Goal: Find specific page/section: Find specific page/section

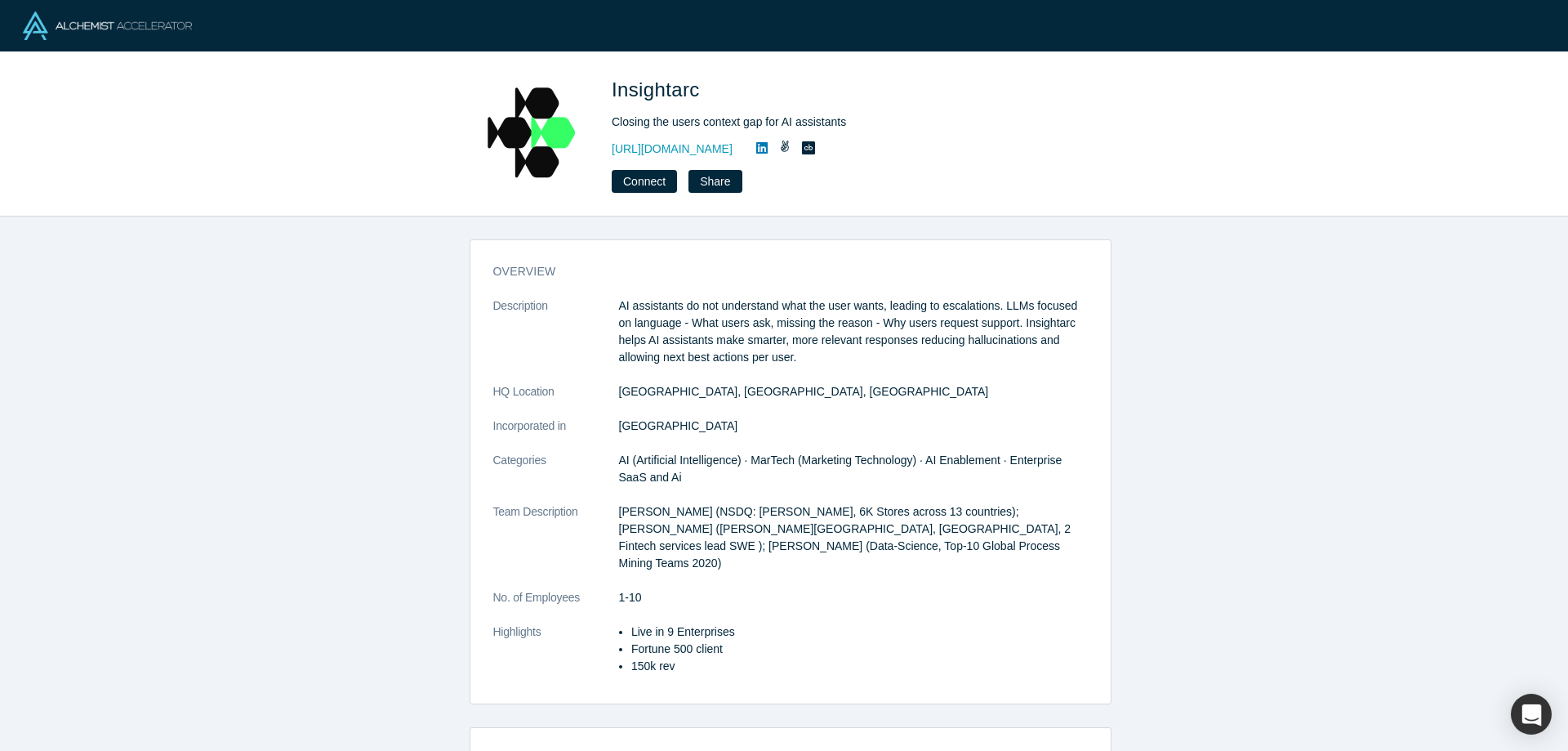
click at [780, 146] on icon at bounding box center [785, 147] width 10 height 12
click at [653, 85] on span "Insightarc" at bounding box center [658, 90] width 94 height 22
copy span "Insightarc"
